Goal: Information Seeking & Learning: Learn about a topic

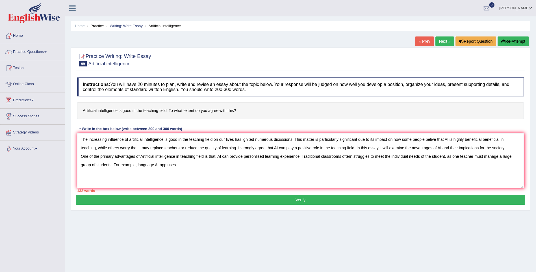
click at [158, 164] on textarea "The increasing influence of artificial intelligence is good in the teaching fie…" at bounding box center [300, 160] width 446 height 55
click at [192, 166] on textarea "The increasing influence of artificial intelligence is good in the teaching fie…" at bounding box center [300, 160] width 446 height 55
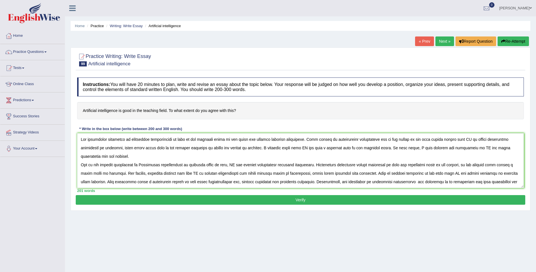
scroll to position [5, 0]
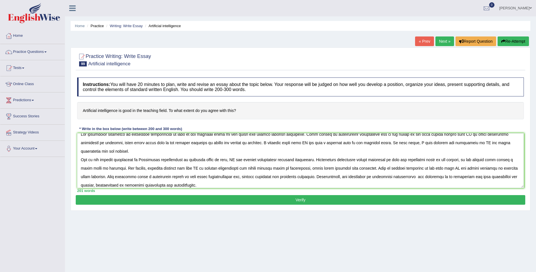
click at [312, 167] on textarea at bounding box center [300, 160] width 446 height 55
click at [324, 176] on textarea at bounding box center [300, 160] width 446 height 55
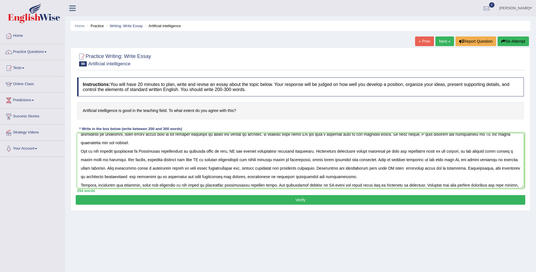
click at [119, 184] on textarea at bounding box center [300, 160] width 446 height 55
click at [142, 184] on textarea at bounding box center [300, 160] width 446 height 55
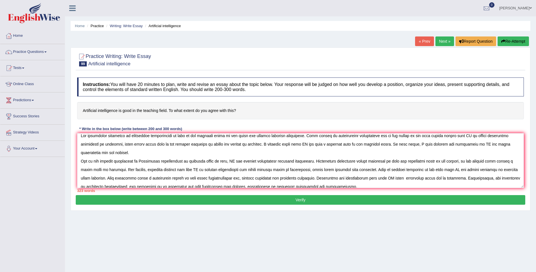
scroll to position [2, 0]
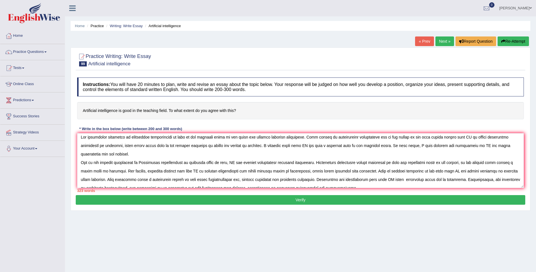
drag, startPoint x: 311, startPoint y: 171, endPoint x: 356, endPoint y: 178, distance: 45.1
click at [356, 178] on textarea at bounding box center [300, 160] width 446 height 55
click at [335, 181] on textarea at bounding box center [300, 160] width 446 height 55
drag, startPoint x: 313, startPoint y: 171, endPoint x: 458, endPoint y: 171, distance: 145.2
click at [458, 171] on textarea at bounding box center [300, 160] width 446 height 55
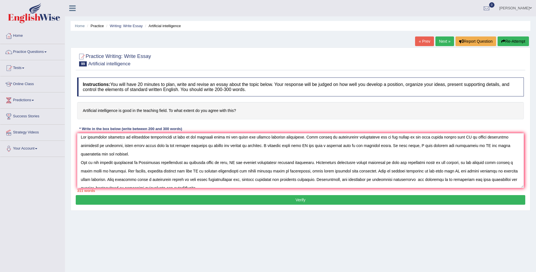
drag, startPoint x: 311, startPoint y: 171, endPoint x: 311, endPoint y: 175, distance: 4.0
click at [311, 175] on textarea at bounding box center [300, 160] width 446 height 55
drag, startPoint x: 311, startPoint y: 169, endPoint x: 321, endPoint y: 177, distance: 12.7
click at [321, 177] on textarea at bounding box center [300, 160] width 446 height 55
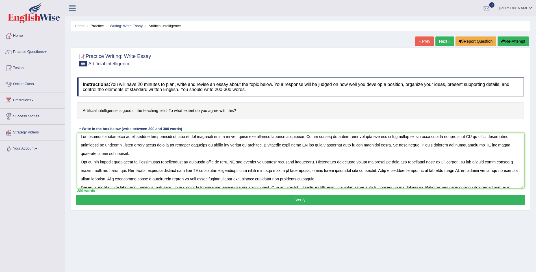
scroll to position [0, 0]
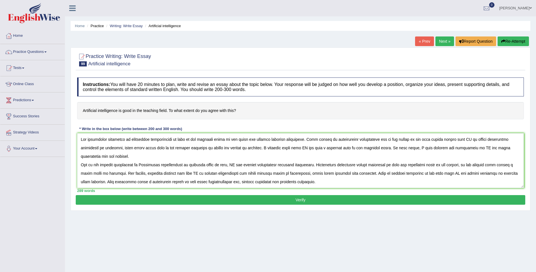
click at [351, 156] on textarea at bounding box center [300, 160] width 446 height 55
drag, startPoint x: 446, startPoint y: 156, endPoint x: 446, endPoint y: 162, distance: 5.9
click at [446, 162] on textarea at bounding box center [300, 160] width 446 height 55
click at [463, 176] on textarea at bounding box center [300, 160] width 446 height 55
click at [111, 165] on textarea at bounding box center [300, 160] width 446 height 55
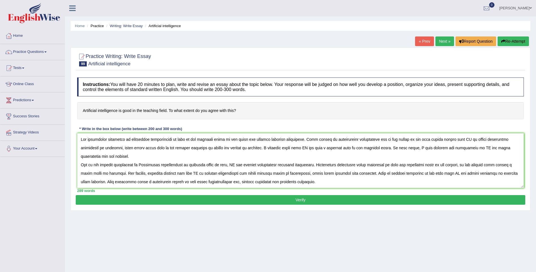
click at [111, 165] on textarea at bounding box center [300, 160] width 446 height 55
drag, startPoint x: 434, startPoint y: 165, endPoint x: 435, endPoint y: 176, distance: 11.3
click at [435, 176] on textarea at bounding box center [300, 160] width 446 height 55
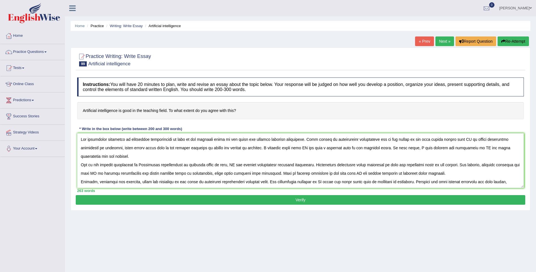
click at [435, 138] on textarea at bounding box center [300, 160] width 446 height 55
click at [135, 156] on textarea at bounding box center [300, 160] width 446 height 55
click at [249, 172] on textarea at bounding box center [300, 160] width 446 height 55
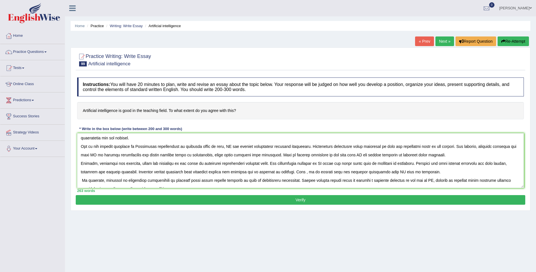
scroll to position [19, 0]
type textarea "The increasing influence of artificial intelligence is good in the teaching fie…"
click at [167, 200] on button "Verify" at bounding box center [300, 200] width 449 height 10
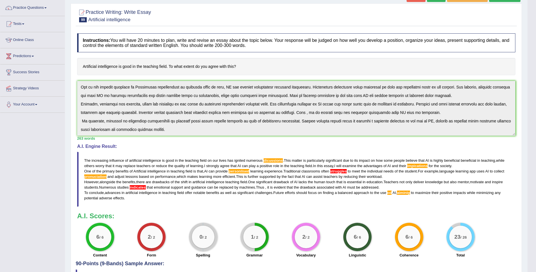
scroll to position [47, 0]
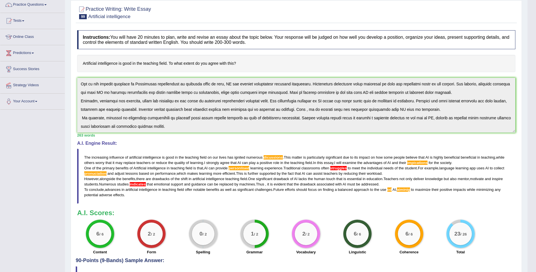
click at [410, 187] on blockquote "The increasing influence of artificial intelligence is good in the teaching fie…" at bounding box center [296, 176] width 438 height 55
click at [406, 188] on span "aiminig" at bounding box center [403, 189] width 13 height 4
click at [417, 161] on span "impications" at bounding box center [417, 162] width 20 height 4
click at [341, 165] on blockquote "The increasing influence of artificial intelligence is good in the teaching fie…" at bounding box center [296, 176] width 438 height 55
click at [340, 166] on span "struggles" at bounding box center [338, 168] width 17 height 4
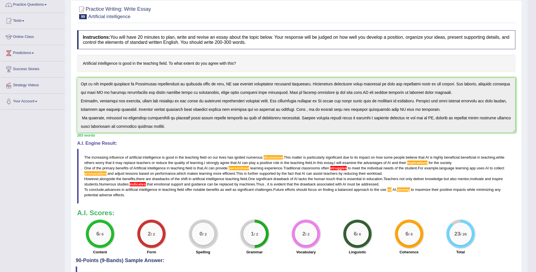
click at [334, 169] on span "struggles" at bounding box center [338, 168] width 17 height 4
drag, startPoint x: 240, startPoint y: 169, endPoint x: 240, endPoint y: 163, distance: 6.5
click at [240, 163] on blockquote "The increasing influence of artificial intelligence is good in the teaching fie…" at bounding box center [296, 176] width 438 height 55
click at [418, 160] on blockquote "The increasing influence of artificial intelligence is good in the teaching fie…" at bounding box center [296, 176] width 438 height 55
click at [403, 187] on blockquote "The increasing influence of artificial intelligence is good in the teaching fie…" at bounding box center [296, 176] width 438 height 55
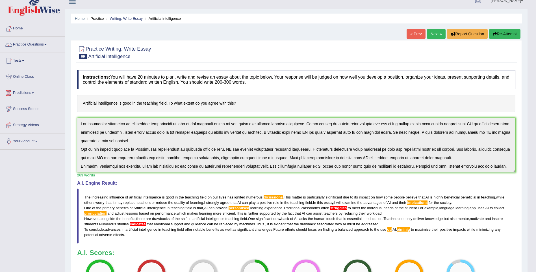
scroll to position [0, 0]
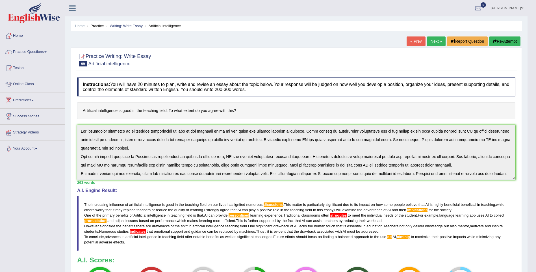
drag, startPoint x: 86, startPoint y: 200, endPoint x: 116, endPoint y: 192, distance: 31.3
click at [116, 192] on div "A.I. Engine Result: The increasing influence of artificial intelligence is good…" at bounding box center [296, 219] width 438 height 63
drag, startPoint x: 116, startPoint y: 192, endPoint x: 189, endPoint y: 199, distance: 73.7
click at [188, 204] on div "A.I. Engine Result: The increasing influence of artificial intelligence is good…" at bounding box center [296, 219] width 438 height 63
click at [501, 40] on button "Re-Attempt" at bounding box center [504, 41] width 31 height 10
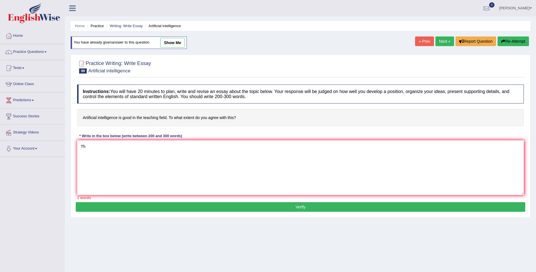
type textarea "T"
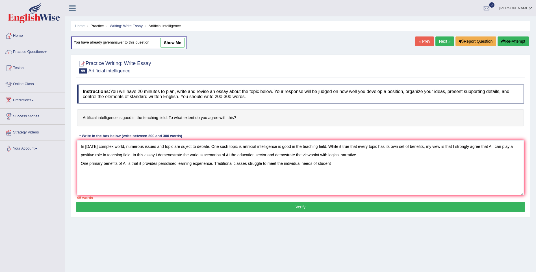
click at [319, 163] on textarea "In [DATE] complex world, numerous issues and topic are suject to debate. One su…" at bounding box center [300, 167] width 446 height 55
click at [343, 163] on textarea "In [DATE] complex world, numerous issues and topic are suject to debate. One su…" at bounding box center [300, 167] width 446 height 55
click at [90, 170] on textarea "In [DATE] complex world, numerous issues and topic are suject to debate. One su…" at bounding box center [300, 167] width 446 height 55
click at [116, 170] on textarea "In [DATE] complex world, numerous issues and topic are suject to debate. One su…" at bounding box center [300, 167] width 446 height 55
click at [138, 175] on textarea "In [DATE] complex world, numerous issues and topic are suject to debate. One su…" at bounding box center [300, 167] width 446 height 55
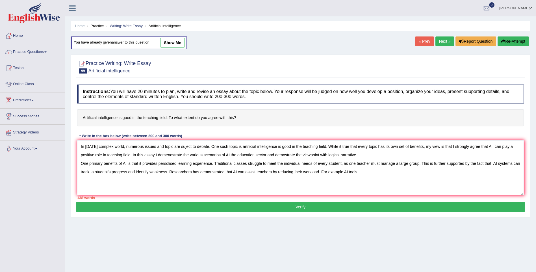
click at [344, 171] on textarea "In [DATE] complex world, numerous issues and topic are suject to debate. One su…" at bounding box center [300, 167] width 446 height 55
click at [421, 170] on textarea "In [DATE] complex world, numerous issues and topic are suject to debate. One su…" at bounding box center [300, 167] width 446 height 55
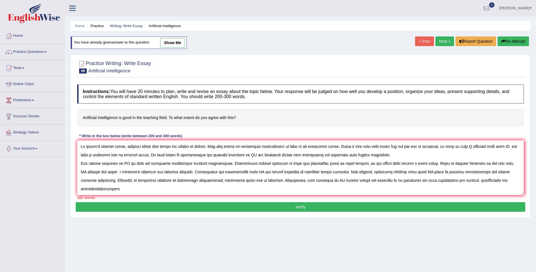
click at [474, 179] on textarea at bounding box center [300, 167] width 446 height 55
click at [495, 182] on textarea at bounding box center [300, 167] width 446 height 55
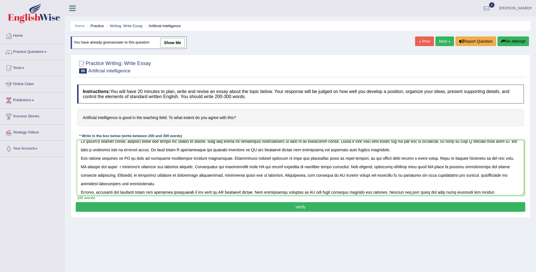
click at [402, 190] on textarea at bounding box center [300, 167] width 446 height 55
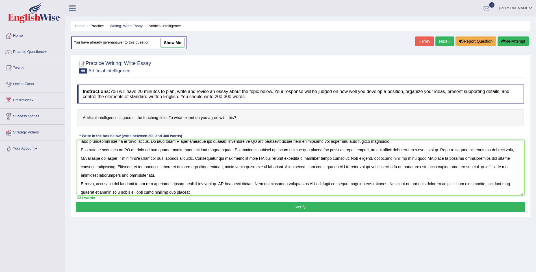
click at [175, 192] on textarea at bounding box center [300, 167] width 446 height 55
click at [203, 193] on textarea at bounding box center [300, 167] width 446 height 55
click at [204, 191] on textarea at bounding box center [300, 167] width 446 height 55
click at [250, 191] on textarea at bounding box center [300, 167] width 446 height 55
click at [252, 191] on textarea at bounding box center [300, 167] width 446 height 55
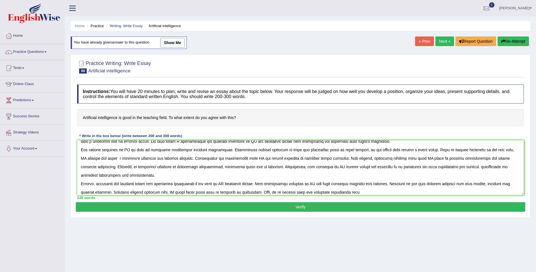
click at [351, 191] on textarea at bounding box center [300, 167] width 446 height 55
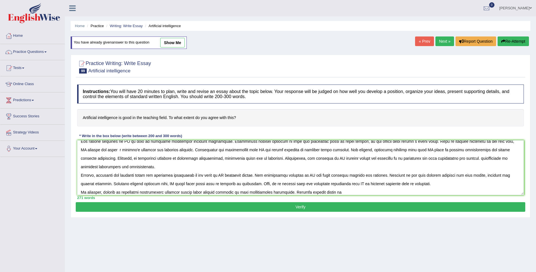
click at [328, 192] on textarea at bounding box center [300, 167] width 446 height 55
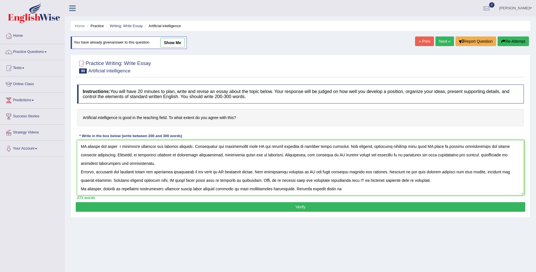
drag, startPoint x: 322, startPoint y: 194, endPoint x: 329, endPoint y: 193, distance: 7.1
click at [329, 193] on textarea at bounding box center [300, 167] width 446 height 55
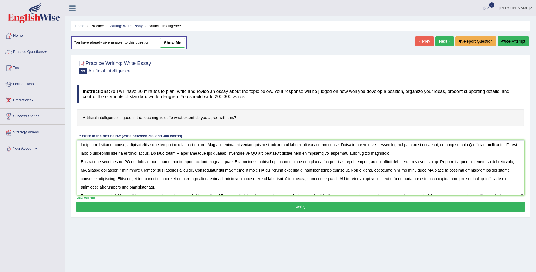
scroll to position [0, 0]
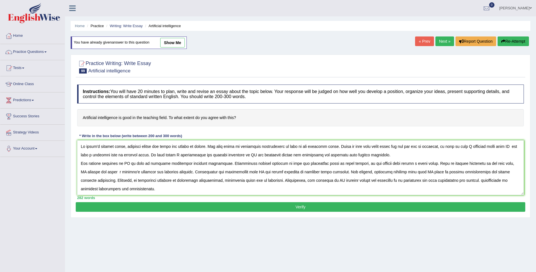
click at [237, 154] on textarea at bounding box center [300, 167] width 446 height 55
type textarea "In [DATE] complex world, numerous issues and topic are suject to debate. One su…"
